Goal: Communication & Community: Answer question/provide support

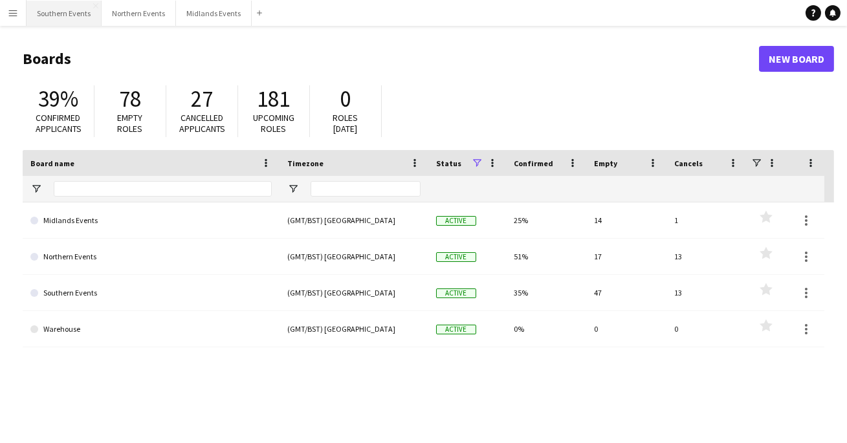
click at [67, 13] on button "Southern Events Close" at bounding box center [64, 13] width 75 height 25
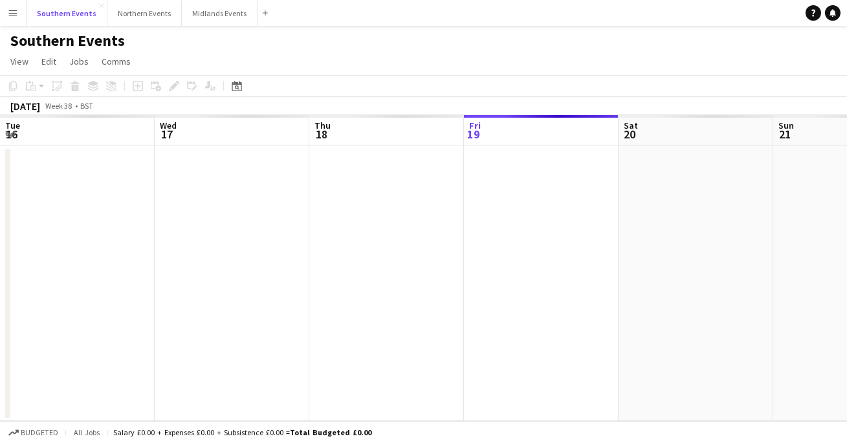
scroll to position [0, 309]
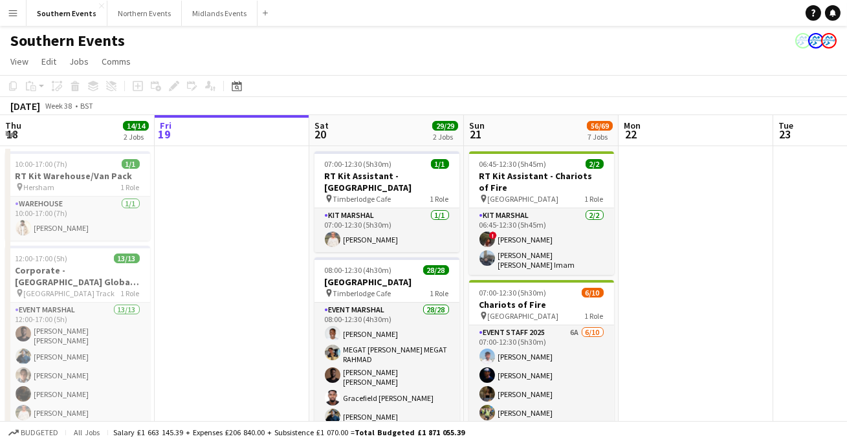
click at [15, 7] on button "Menu" at bounding box center [13, 13] width 26 height 26
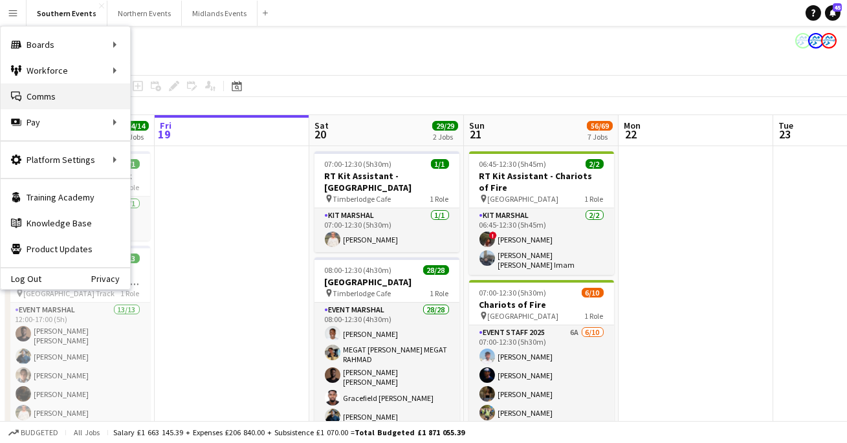
click at [60, 97] on link "Comms Comms" at bounding box center [65, 96] width 129 height 26
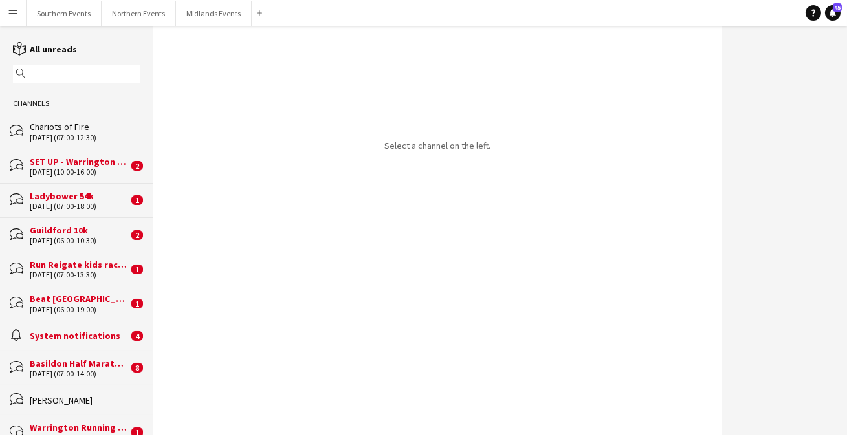
click at [64, 66] on div "magnifier" at bounding box center [76, 74] width 127 height 18
click at [62, 74] on input "text" at bounding box center [82, 75] width 108 height 12
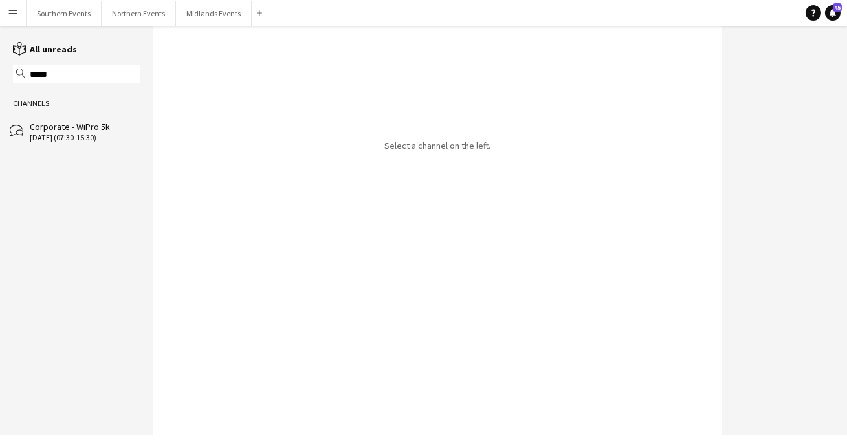
type input "*****"
click at [49, 125] on div "Corporate - WiPro 5k" at bounding box center [85, 127] width 110 height 12
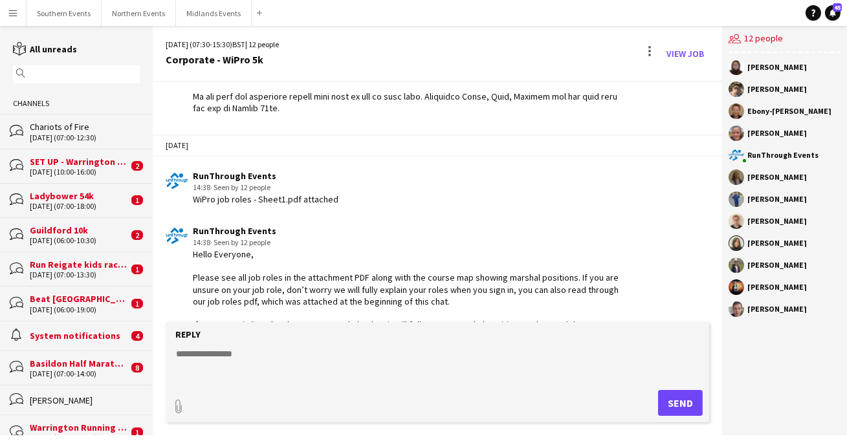
scroll to position [1268, 0]
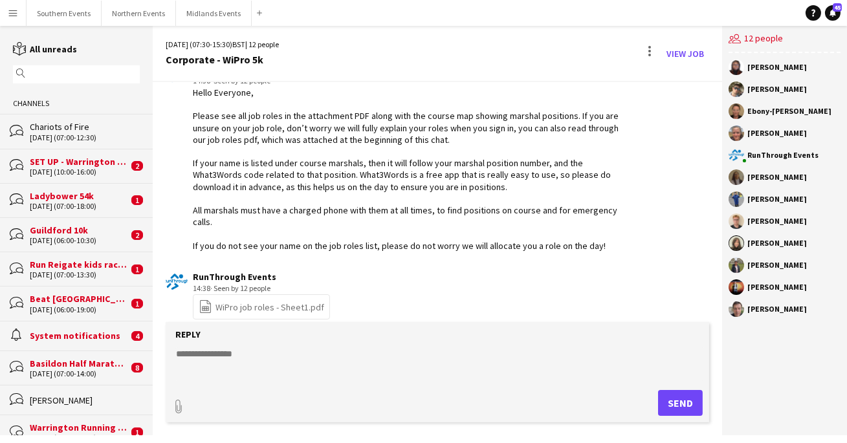
click at [316, 351] on textarea at bounding box center [440, 365] width 531 height 34
paste textarea "**********"
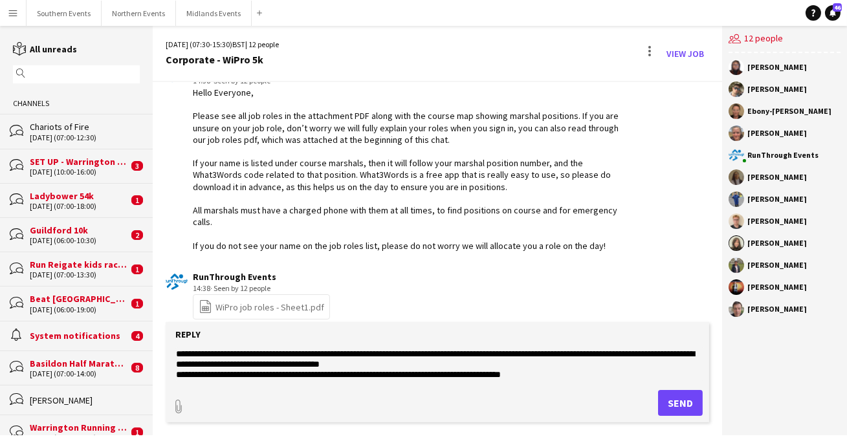
type textarea "**********"
click at [664, 401] on button "Send" at bounding box center [680, 403] width 45 height 26
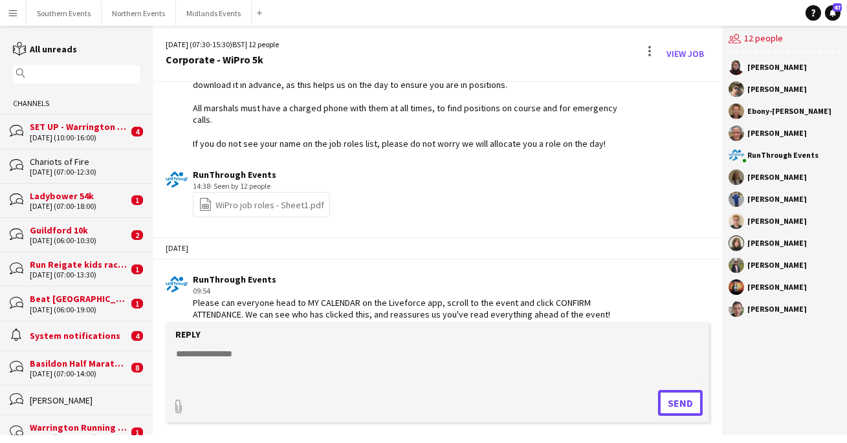
scroll to position [1382, 0]
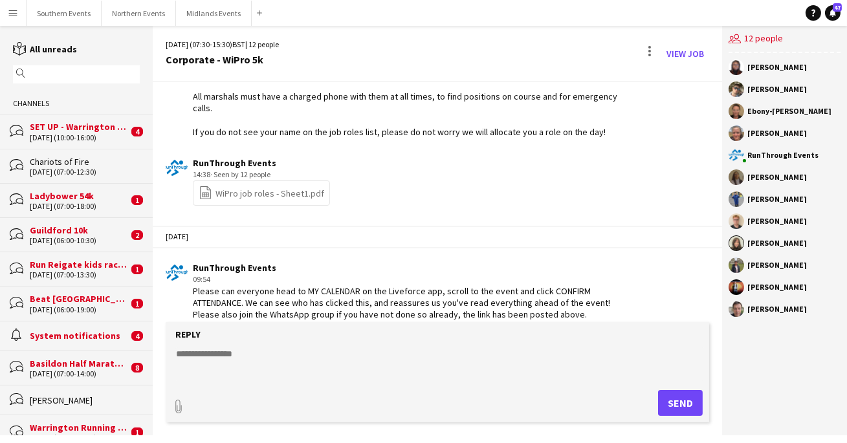
click at [735, 92] on app-user-avatar at bounding box center [737, 90] width 16 height 16
click at [639, 278] on app-chat-message "RunThrough Events 09:54 Please can everyone head to MY CALENDAR on the Liveforc…" at bounding box center [437, 292] width 569 height 72
